Goal: Task Accomplishment & Management: Use online tool/utility

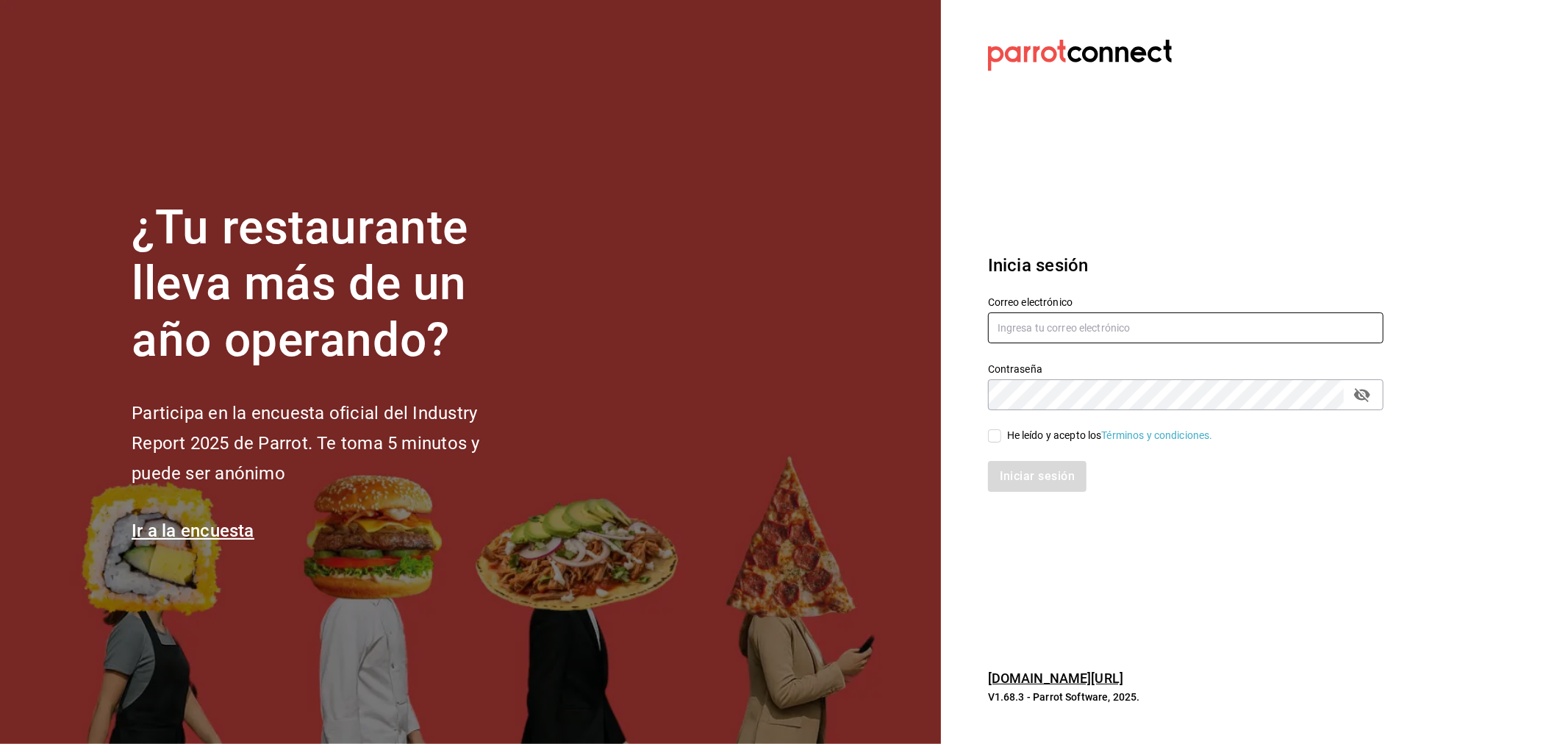
type input "[EMAIL_ADDRESS][DOMAIN_NAME]"
click at [1017, 434] on div "He leído y acepto los Términos y condiciones." at bounding box center [1110, 435] width 206 height 15
click at [1001, 434] on input "He leído y acepto los Términos y condiciones." at bounding box center [995, 436] width 13 height 13
checkbox input "true"
click at [1030, 478] on button "Iniciar sesión" at bounding box center [1037, 476] width 100 height 31
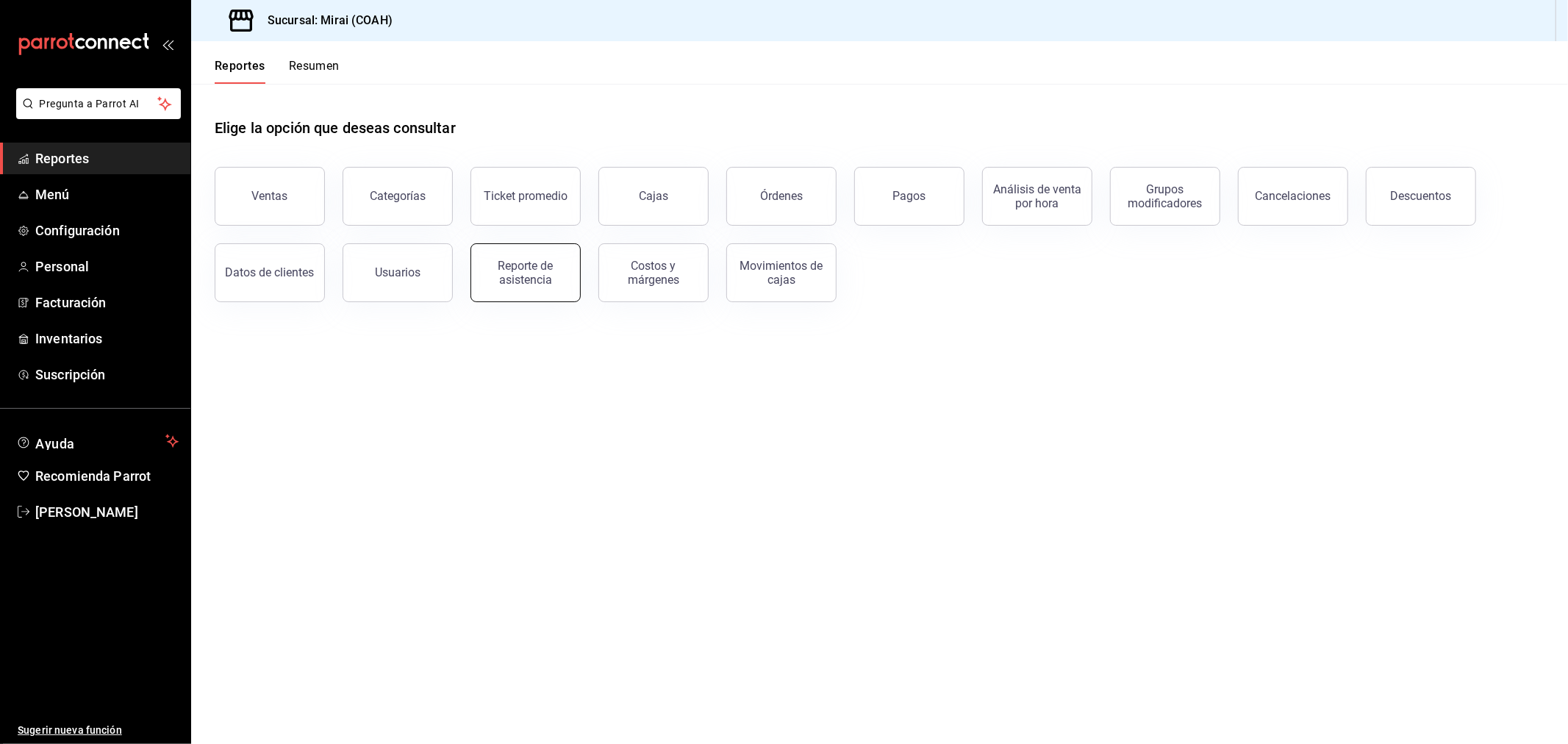
click at [517, 267] on div "Reporte de asistencia" at bounding box center [525, 272] width 91 height 28
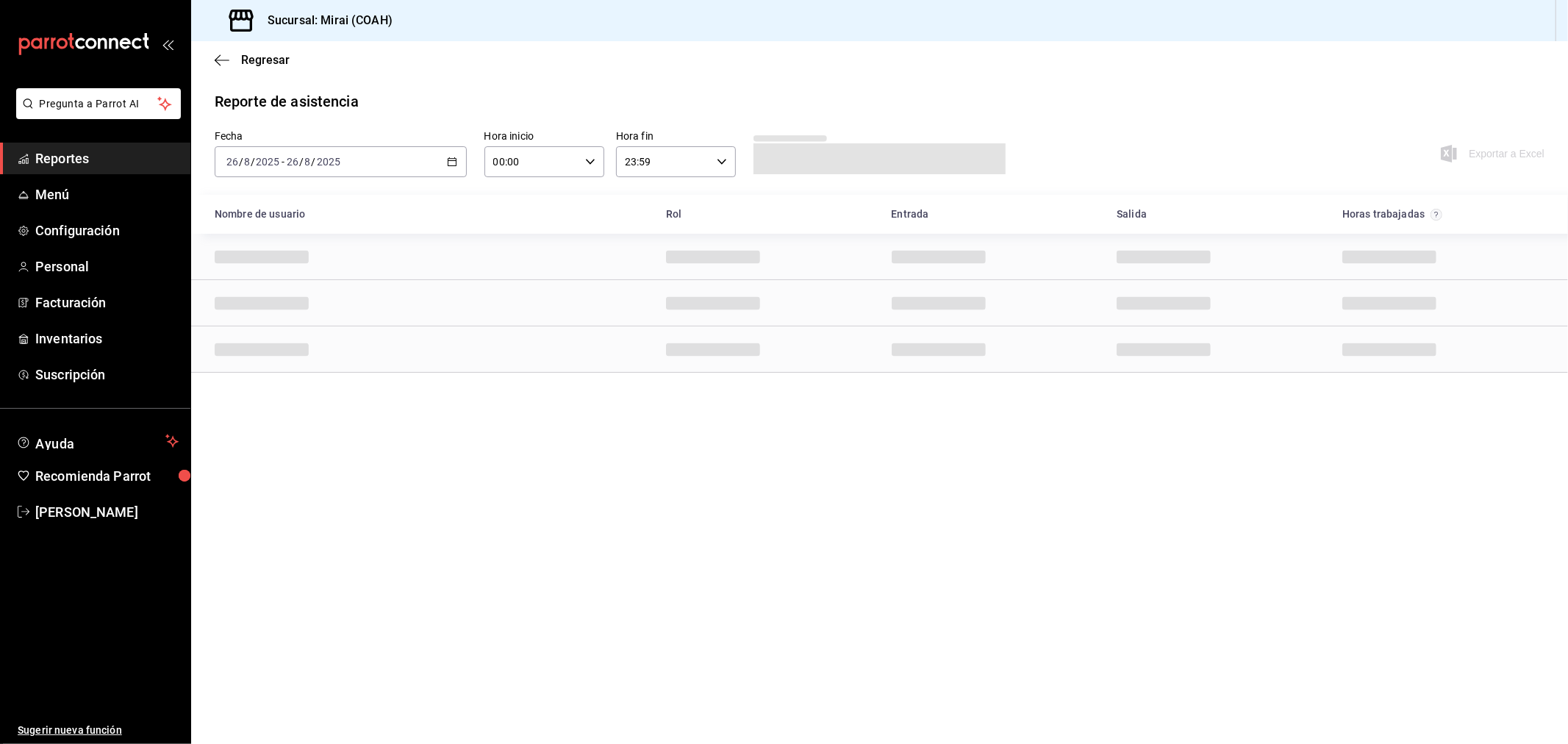
click at [451, 161] on \(Stroke\) "button" at bounding box center [451, 161] width 8 height 1
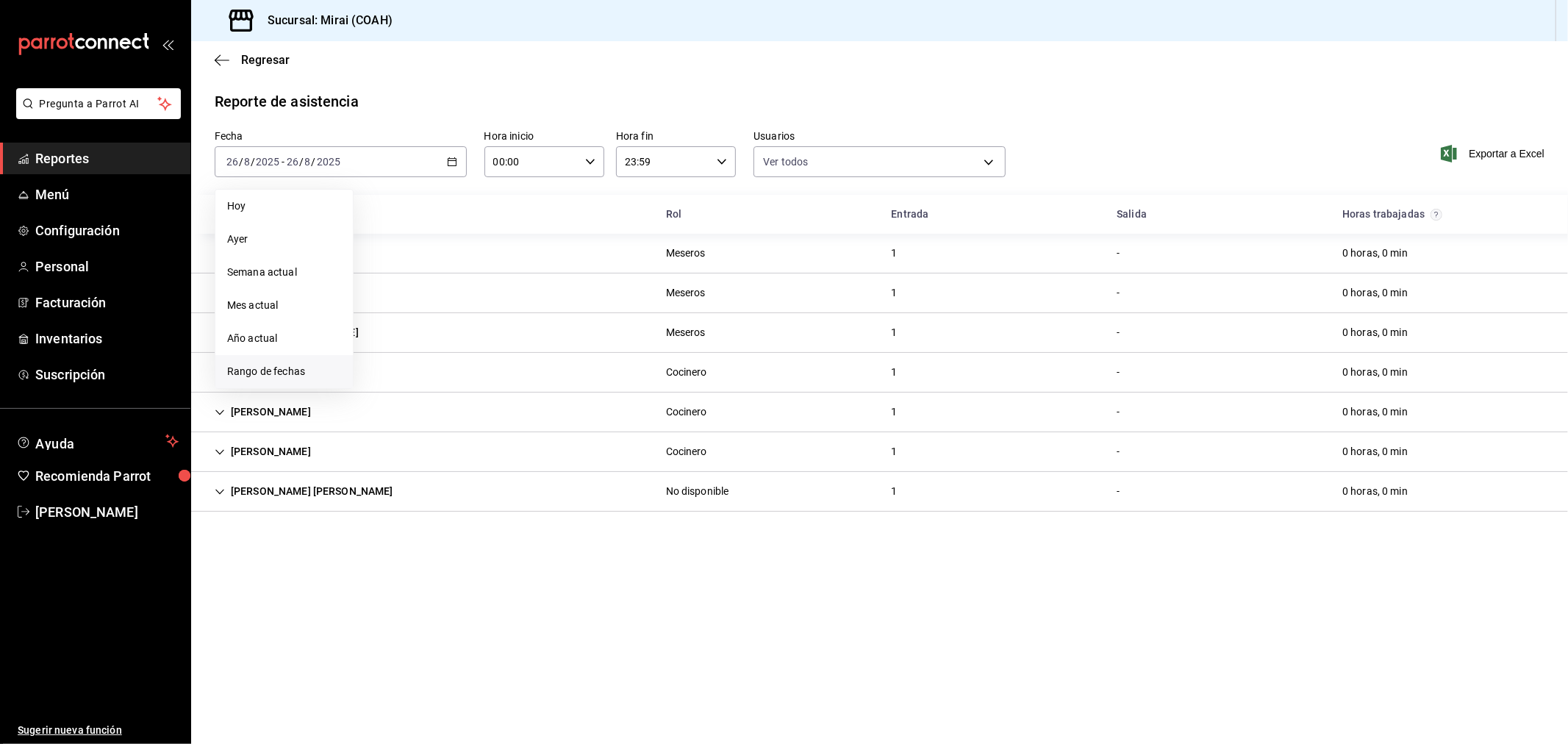
click at [252, 376] on span "Rango de fechas" at bounding box center [284, 372] width 114 height 15
click at [438, 349] on button "20" at bounding box center [436, 356] width 26 height 26
click at [404, 353] on button "19" at bounding box center [409, 356] width 26 height 26
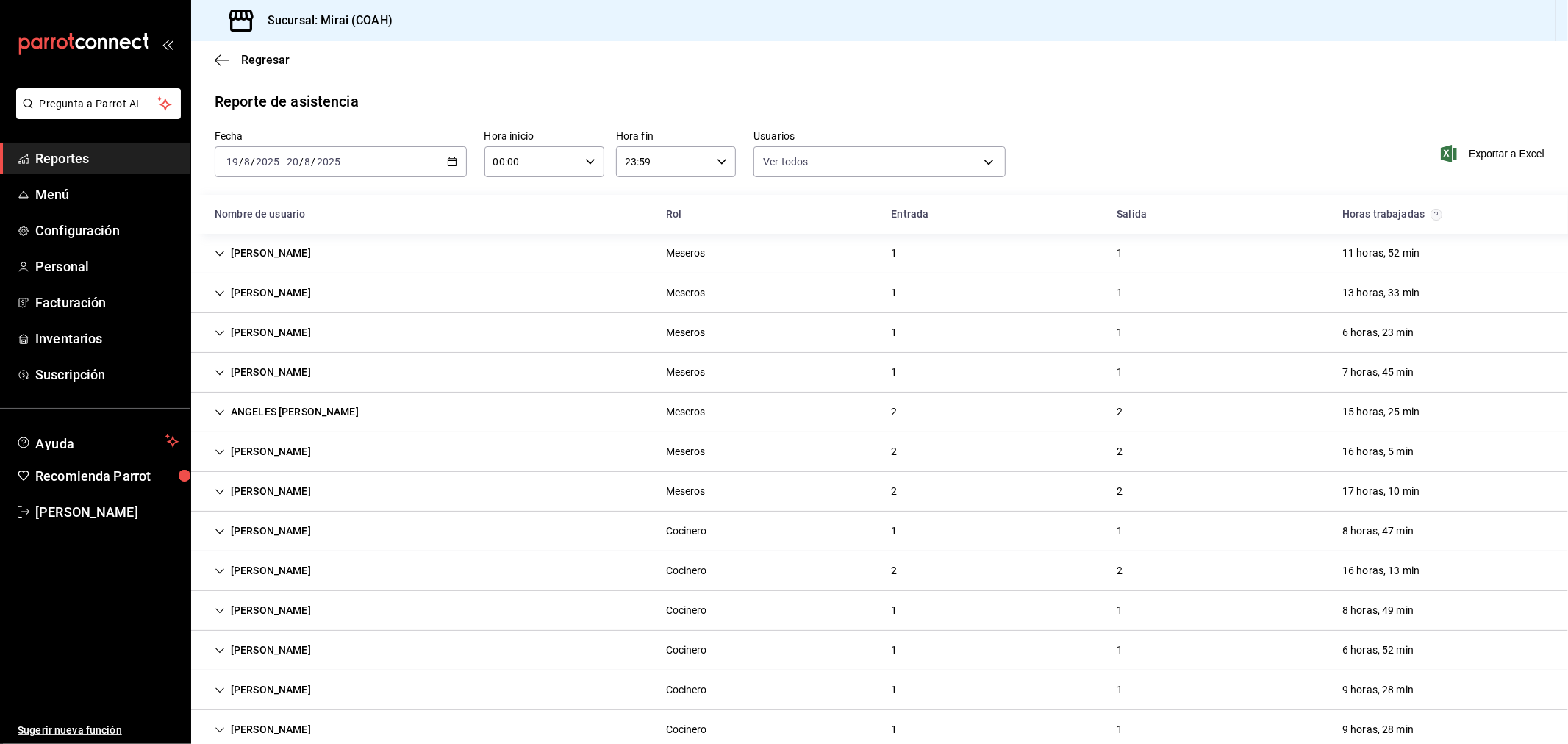
click at [452, 161] on icon "button" at bounding box center [452, 161] width 10 height 10
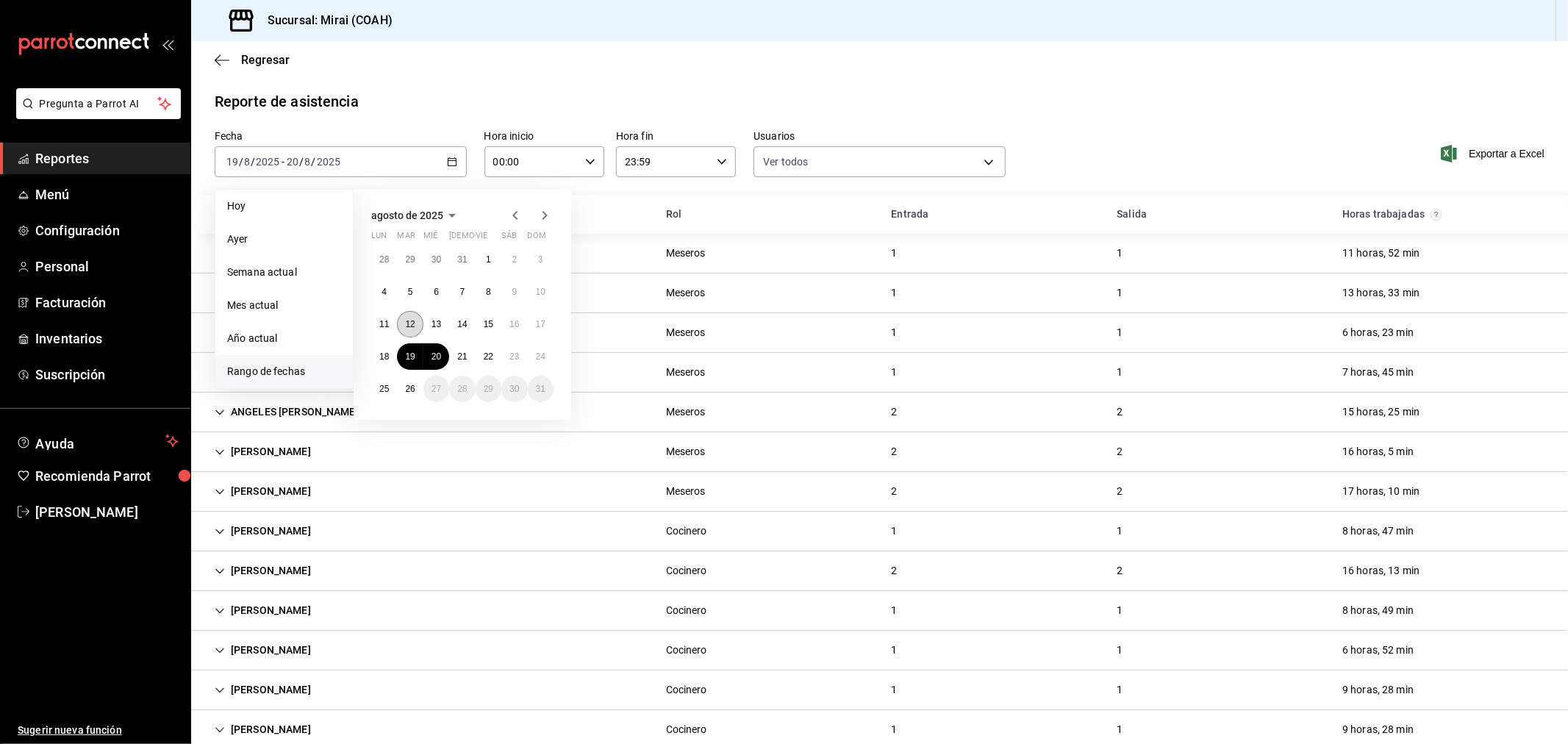
click at [413, 325] on abbr "12" at bounding box center [409, 324] width 9 height 10
click at [388, 386] on abbr "25" at bounding box center [383, 388] width 9 height 10
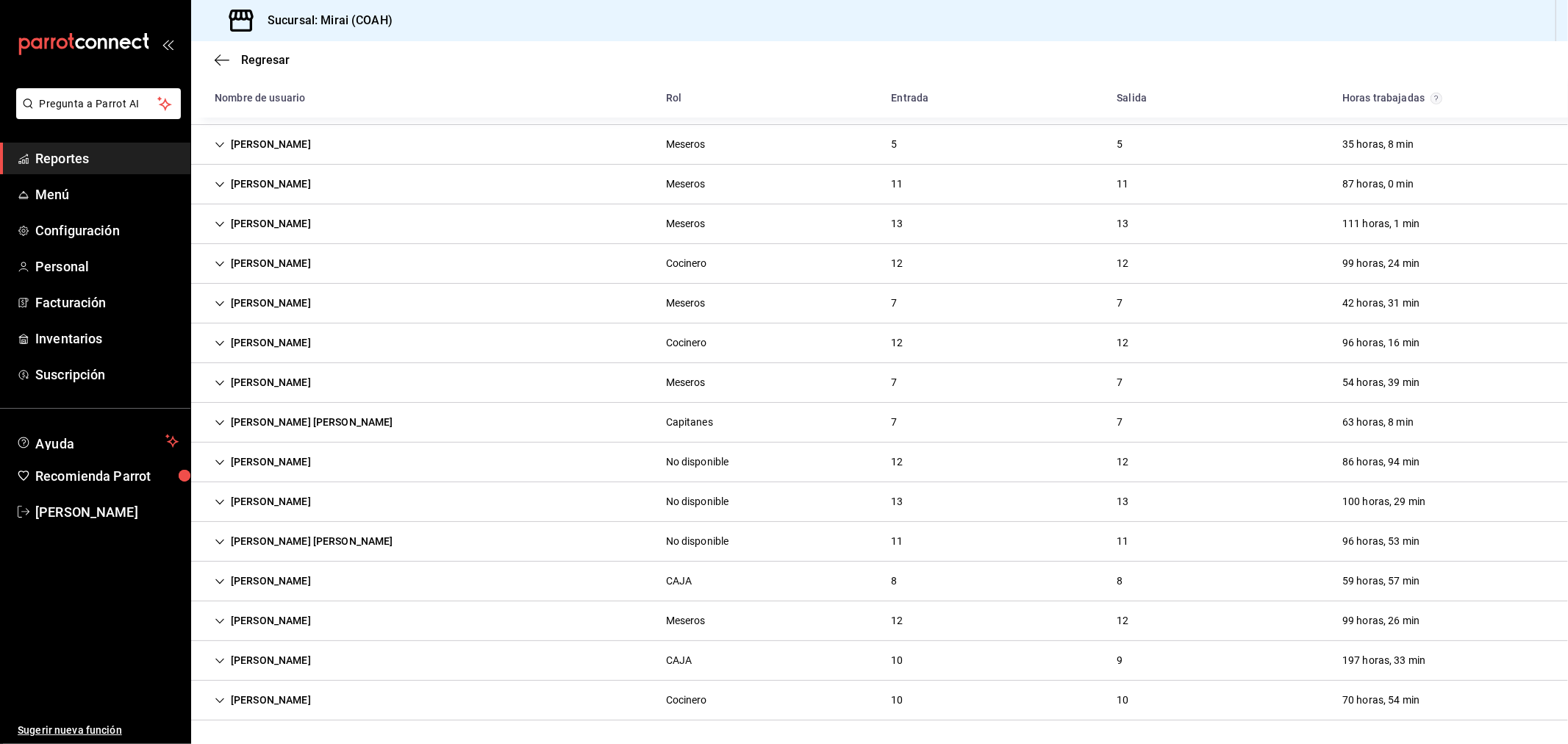
scroll to position [10, 0]
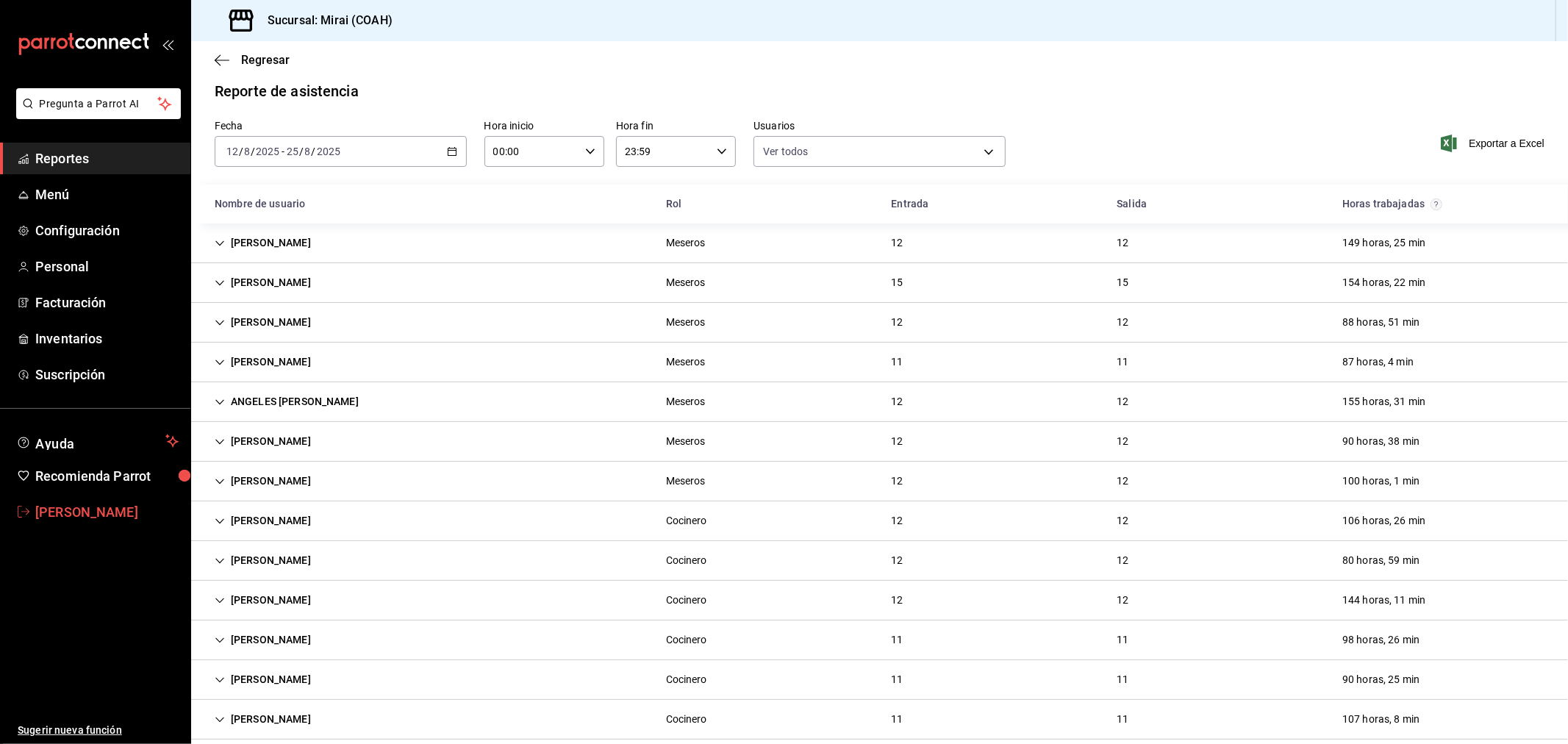
click at [123, 504] on span "Rogelio Garcia" at bounding box center [107, 512] width 143 height 20
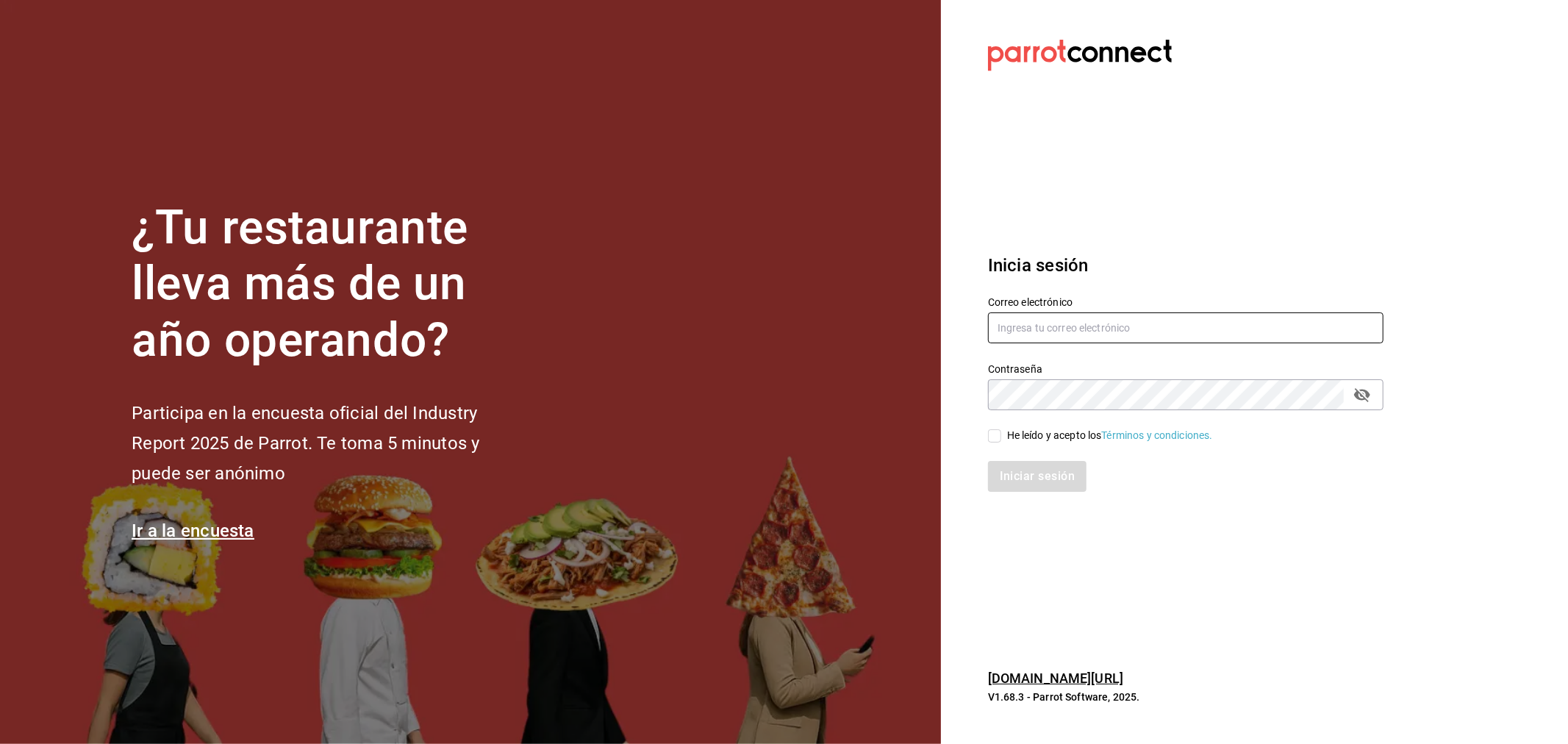
type input "[EMAIL_ADDRESS][DOMAIN_NAME]"
